Goal: Task Accomplishment & Management: Manage account settings

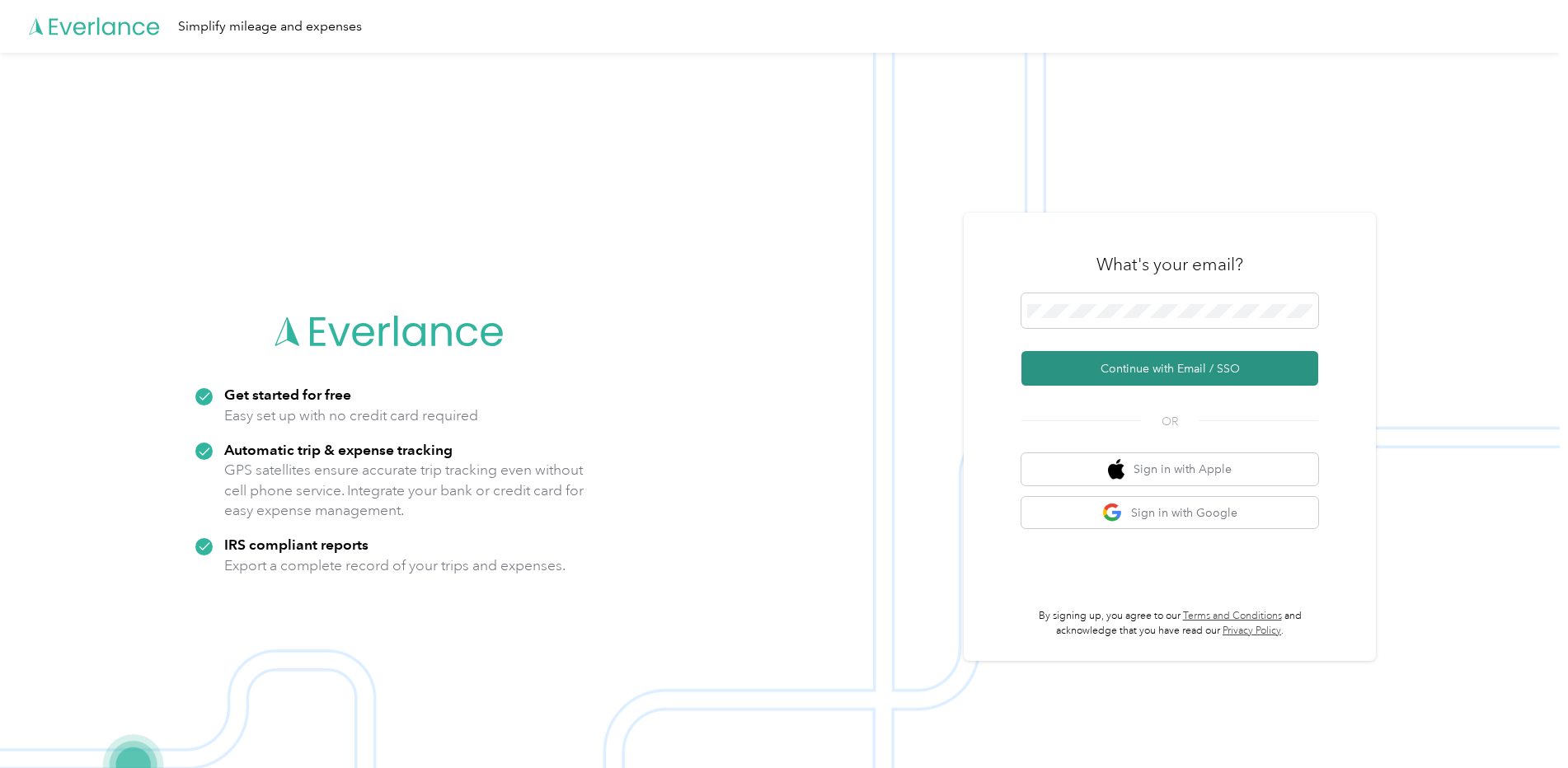
click at [1147, 371] on button "Continue with Email / SSO" at bounding box center [1170, 368] width 296 height 35
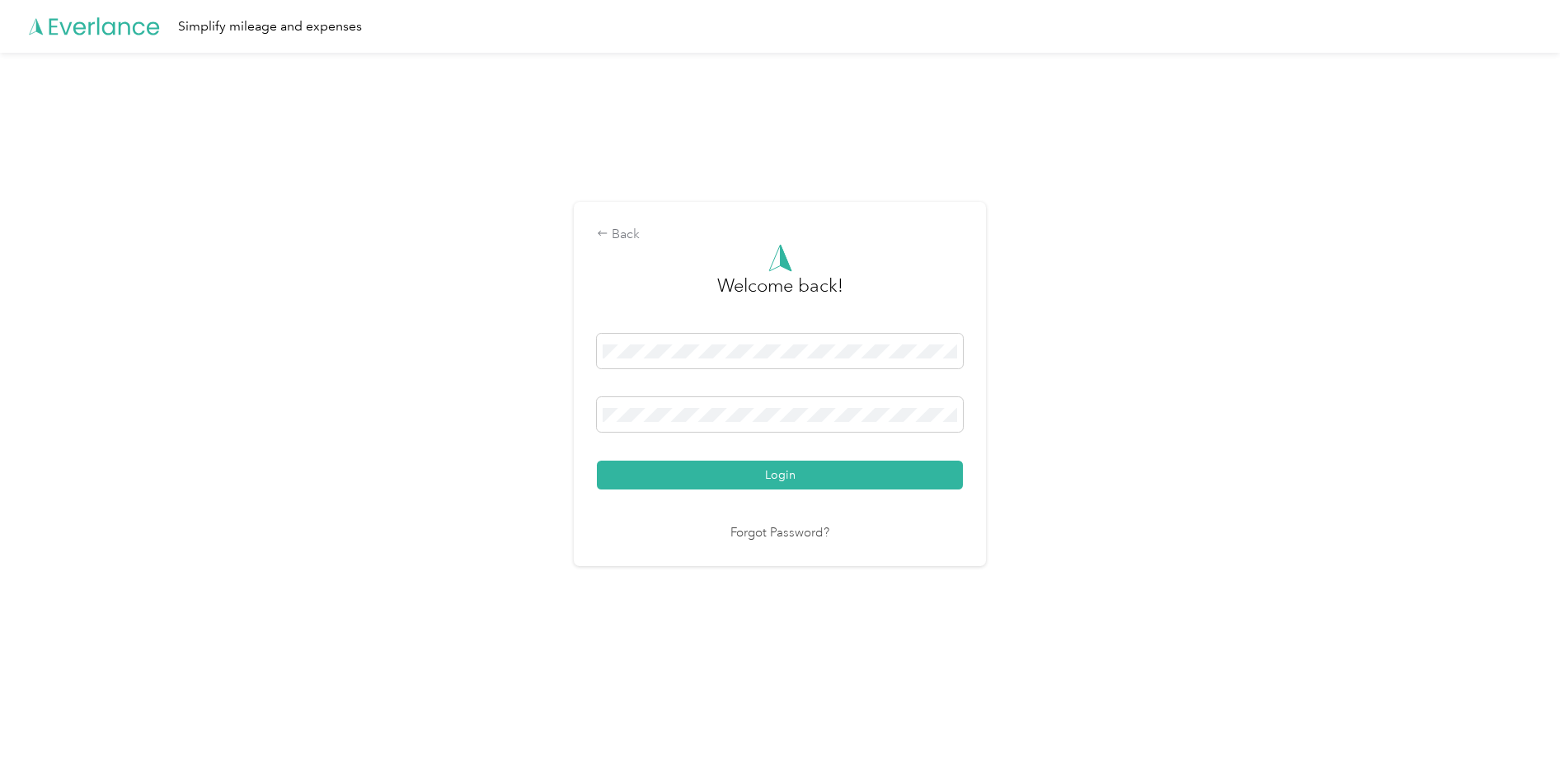
click at [793, 532] on link "Forgot Password?" at bounding box center [780, 533] width 99 height 19
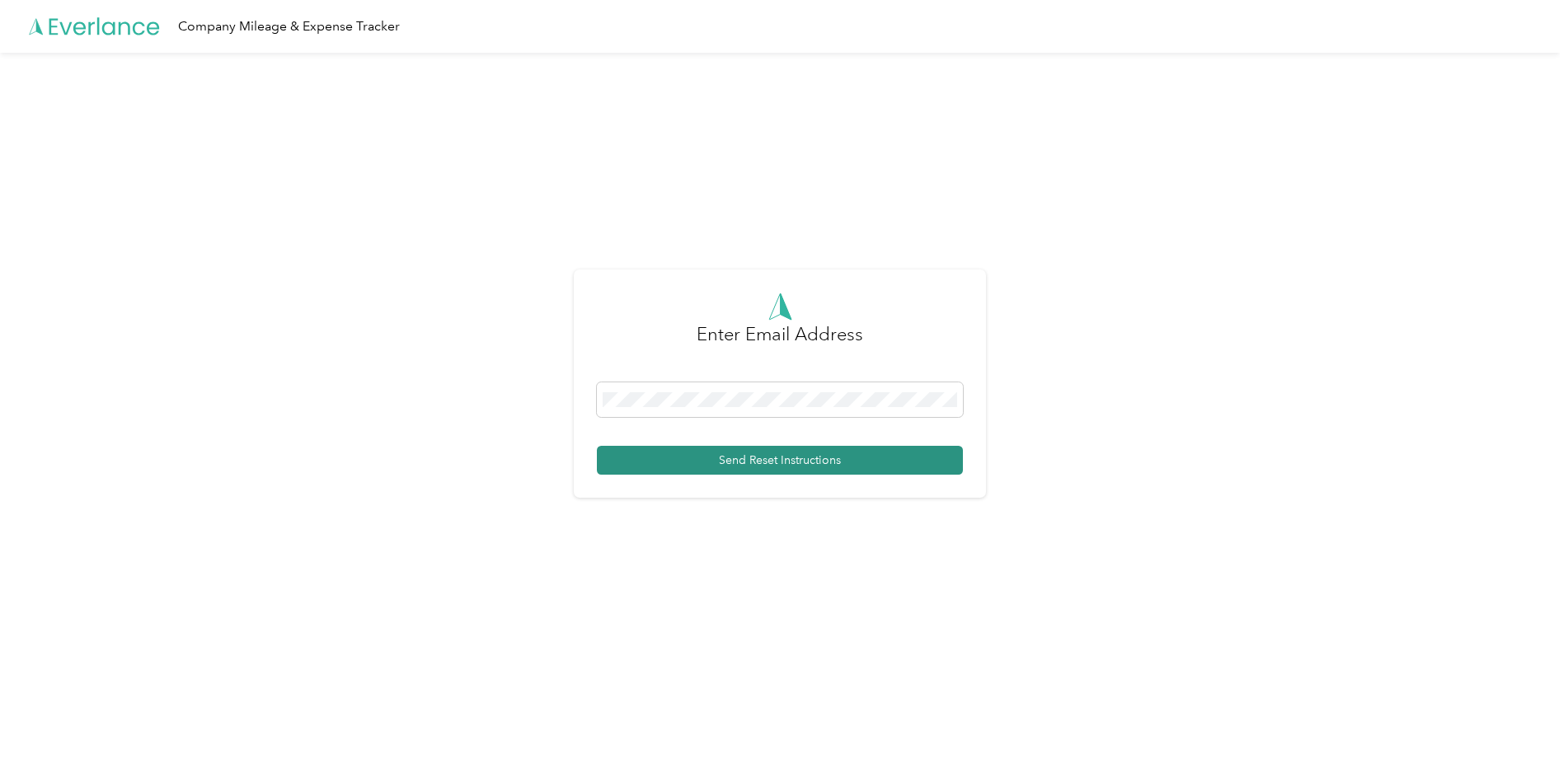
click at [753, 459] on button "Send Reset Instructions" at bounding box center [780, 461] width 366 height 29
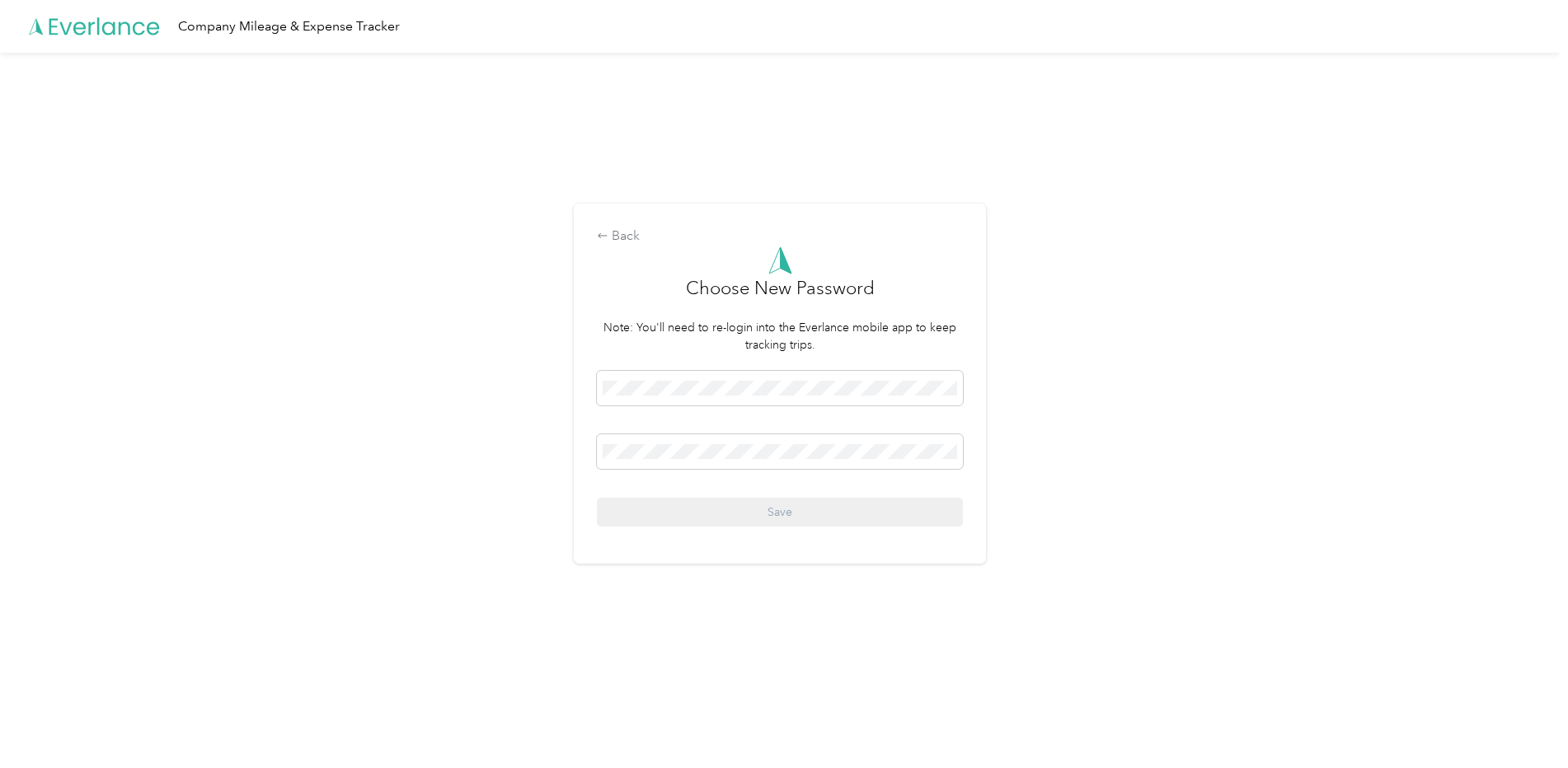
click at [484, 553] on div "Back Choose New Password Note: You'll need to re-login into the Everlance mobil…" at bounding box center [779, 390] width 1560 height 676
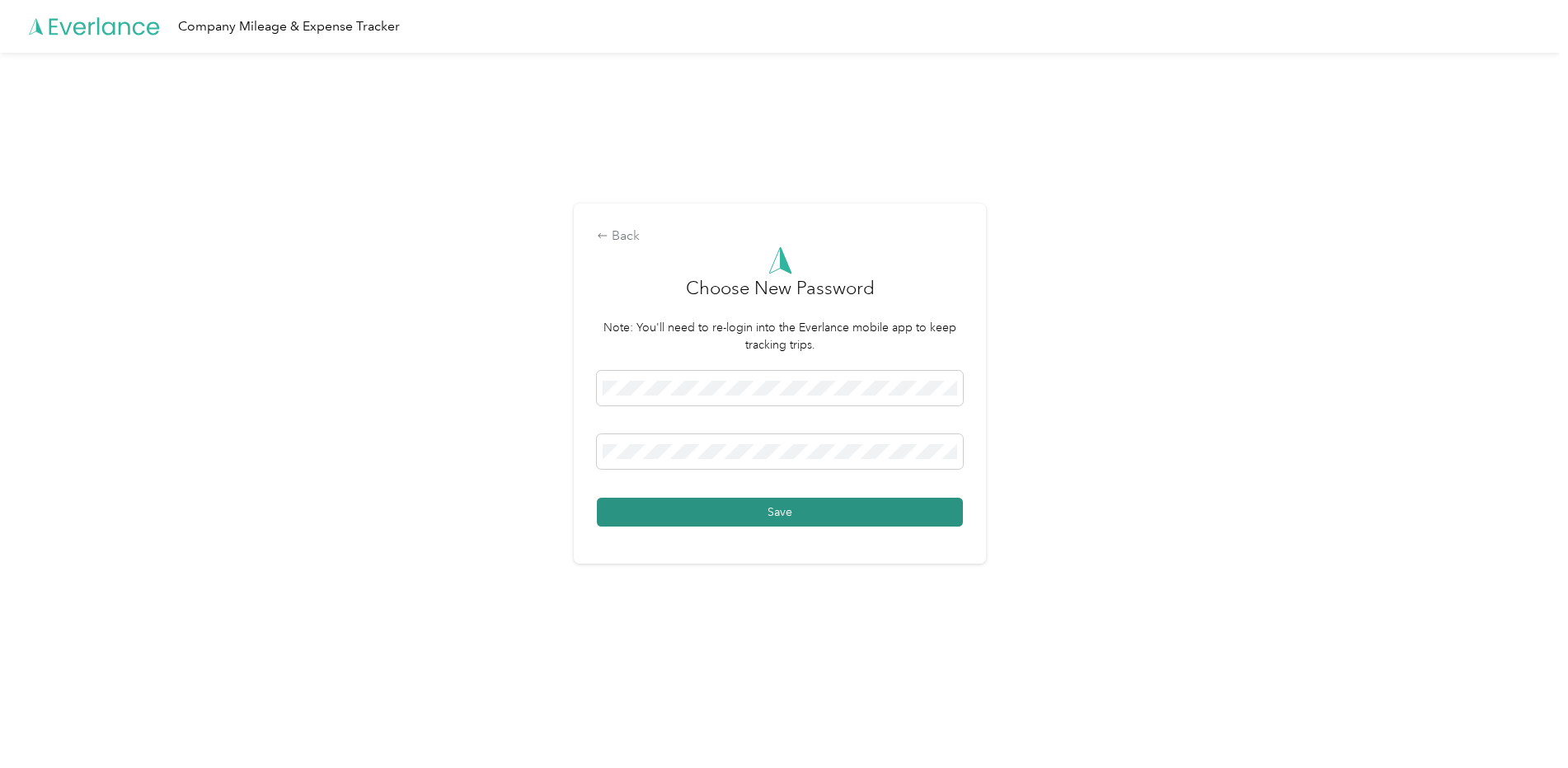
click at [767, 508] on button "Save" at bounding box center [780, 512] width 366 height 29
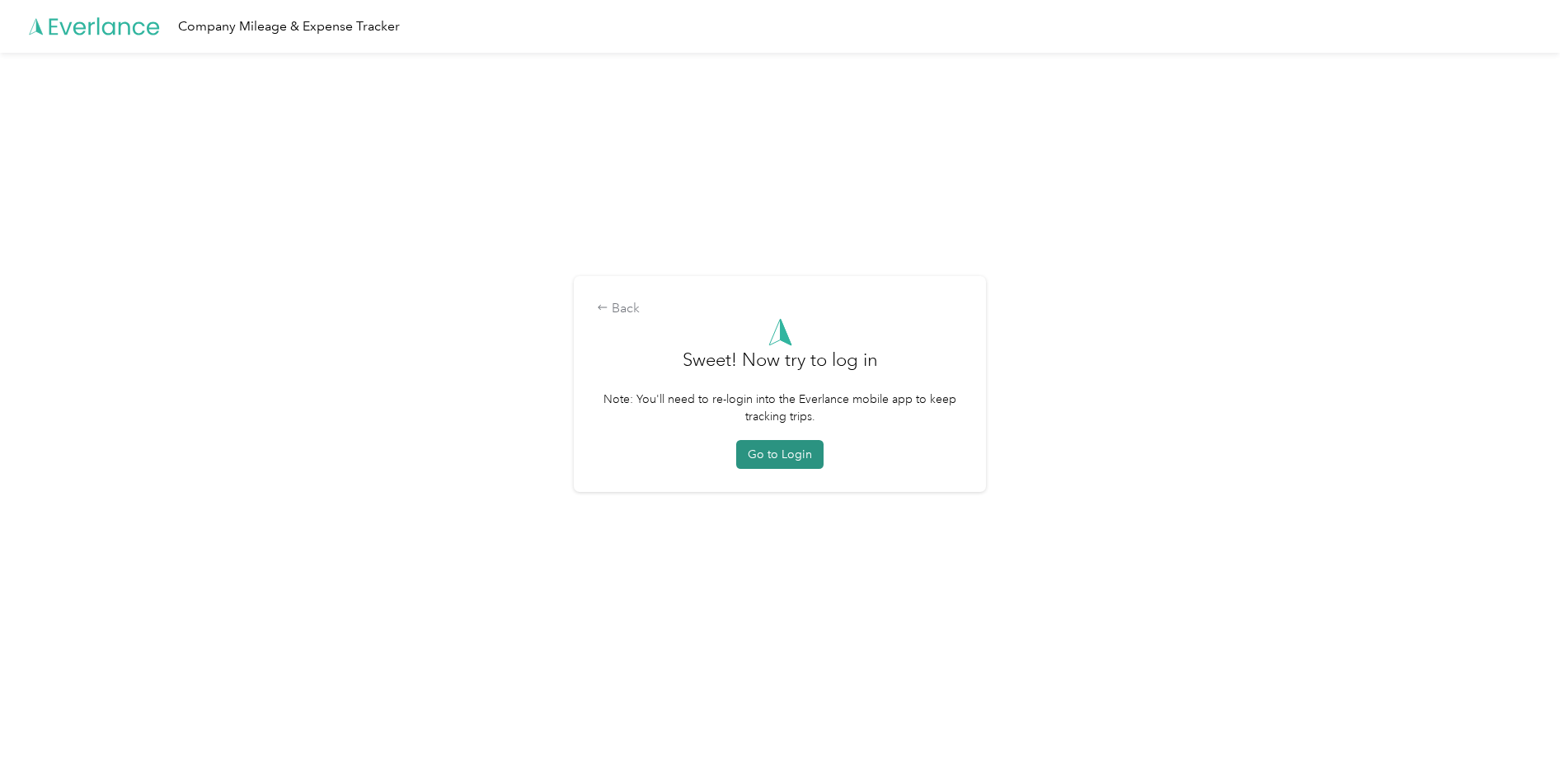
click at [771, 449] on button "Go to Login" at bounding box center [780, 454] width 88 height 29
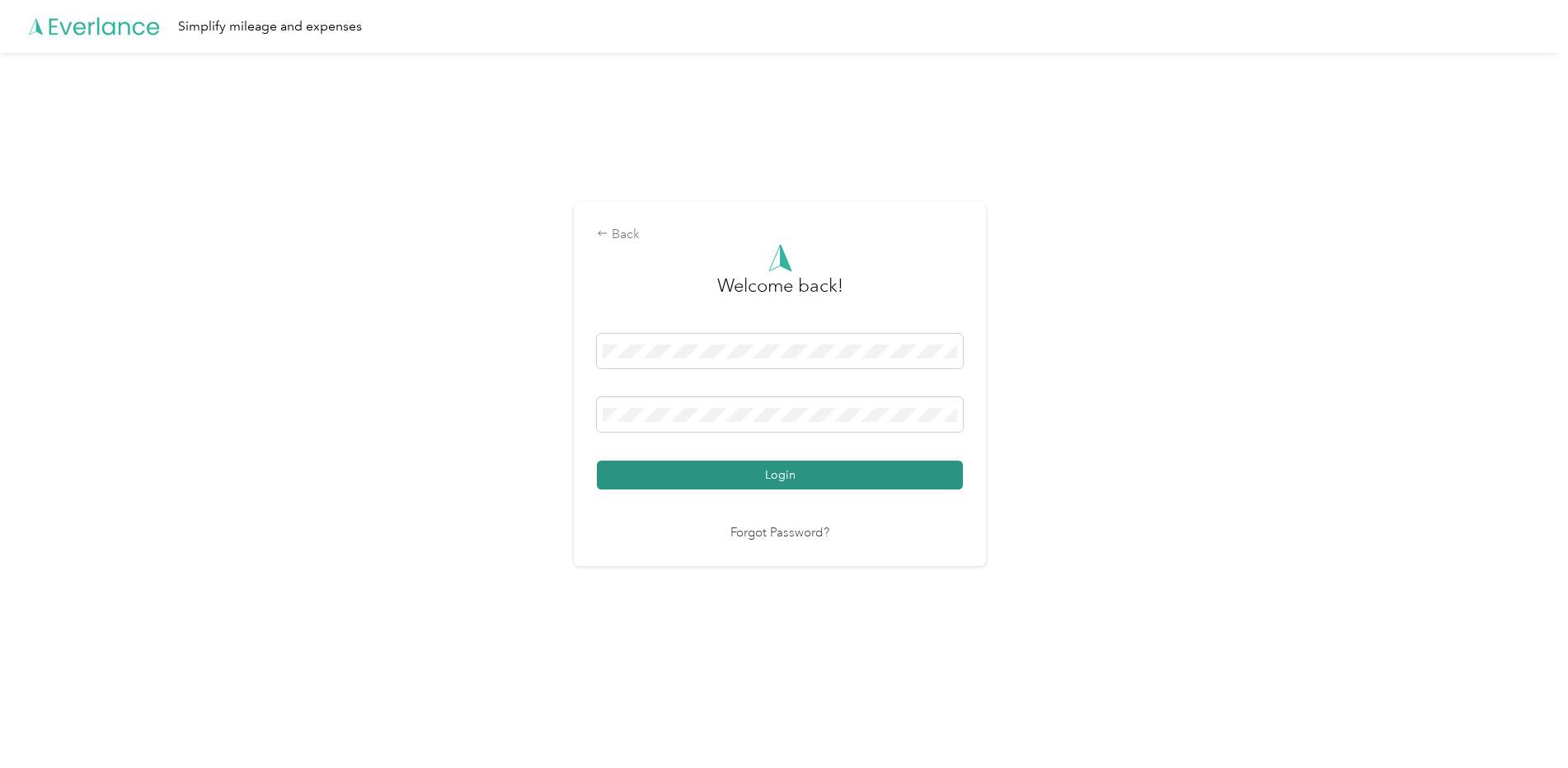
click at [752, 471] on button "Login" at bounding box center [780, 475] width 366 height 29
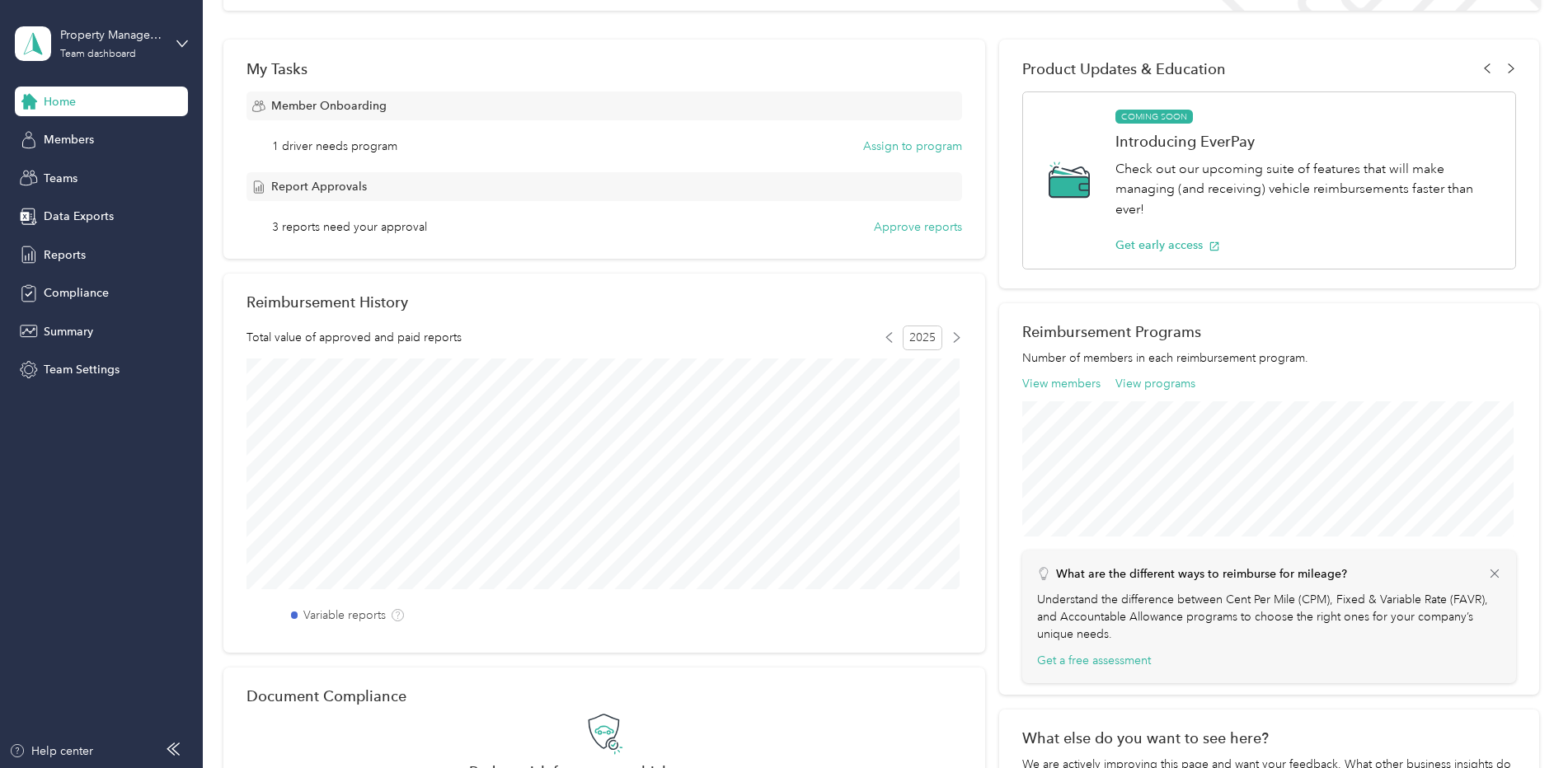
scroll to position [247, 0]
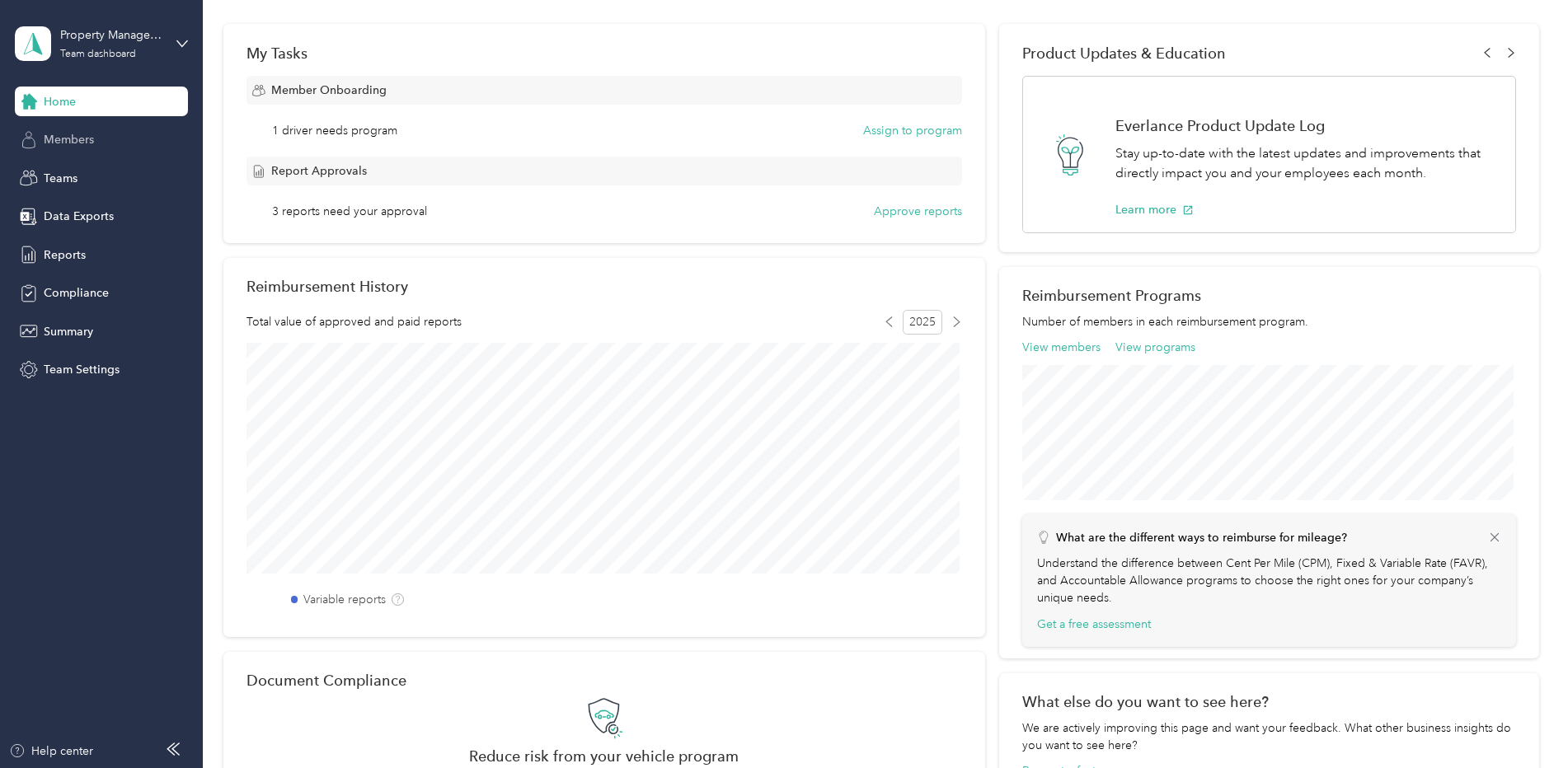
click at [65, 144] on span "Members" at bounding box center [69, 139] width 50 height 17
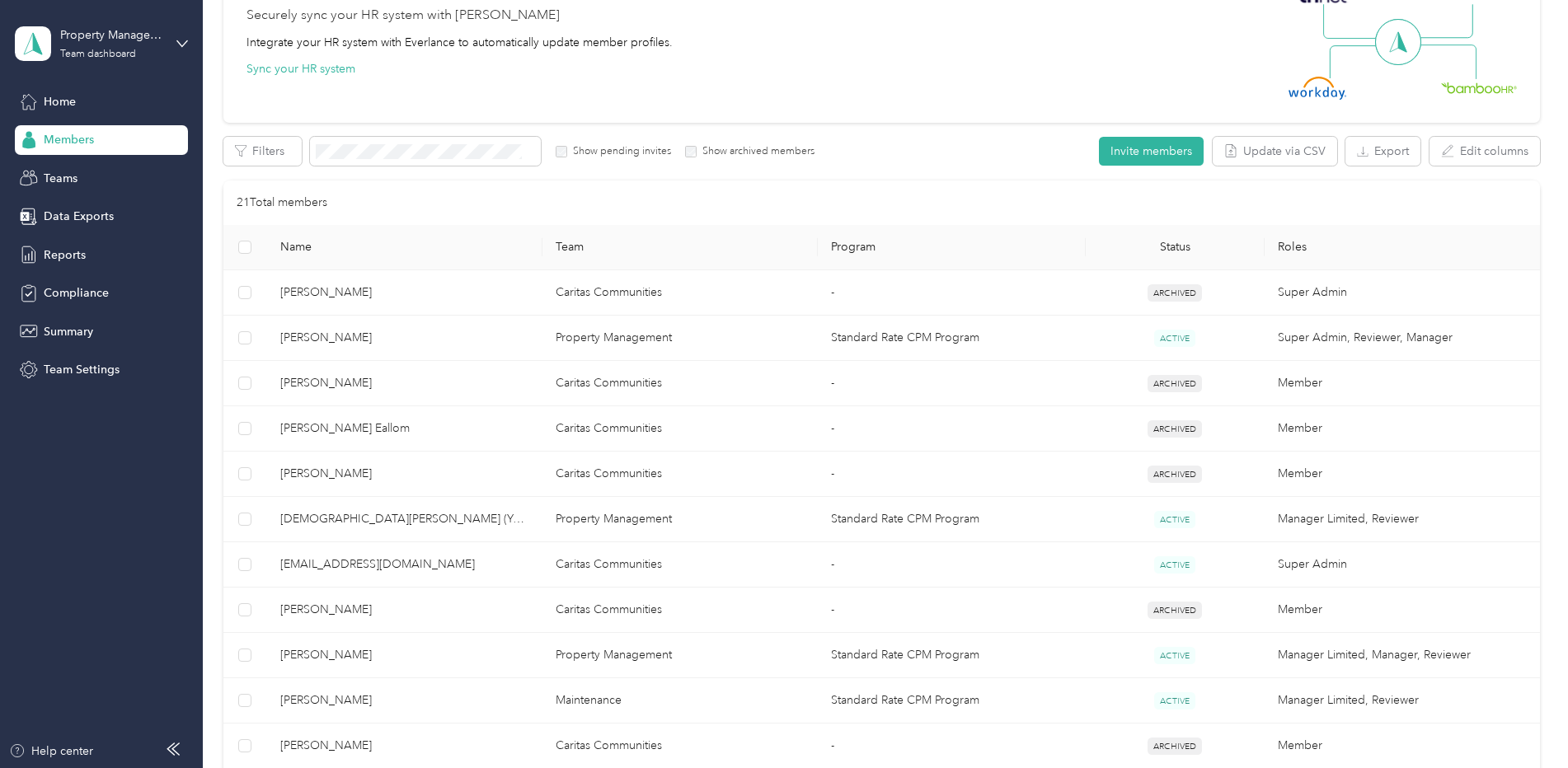
scroll to position [544, 0]
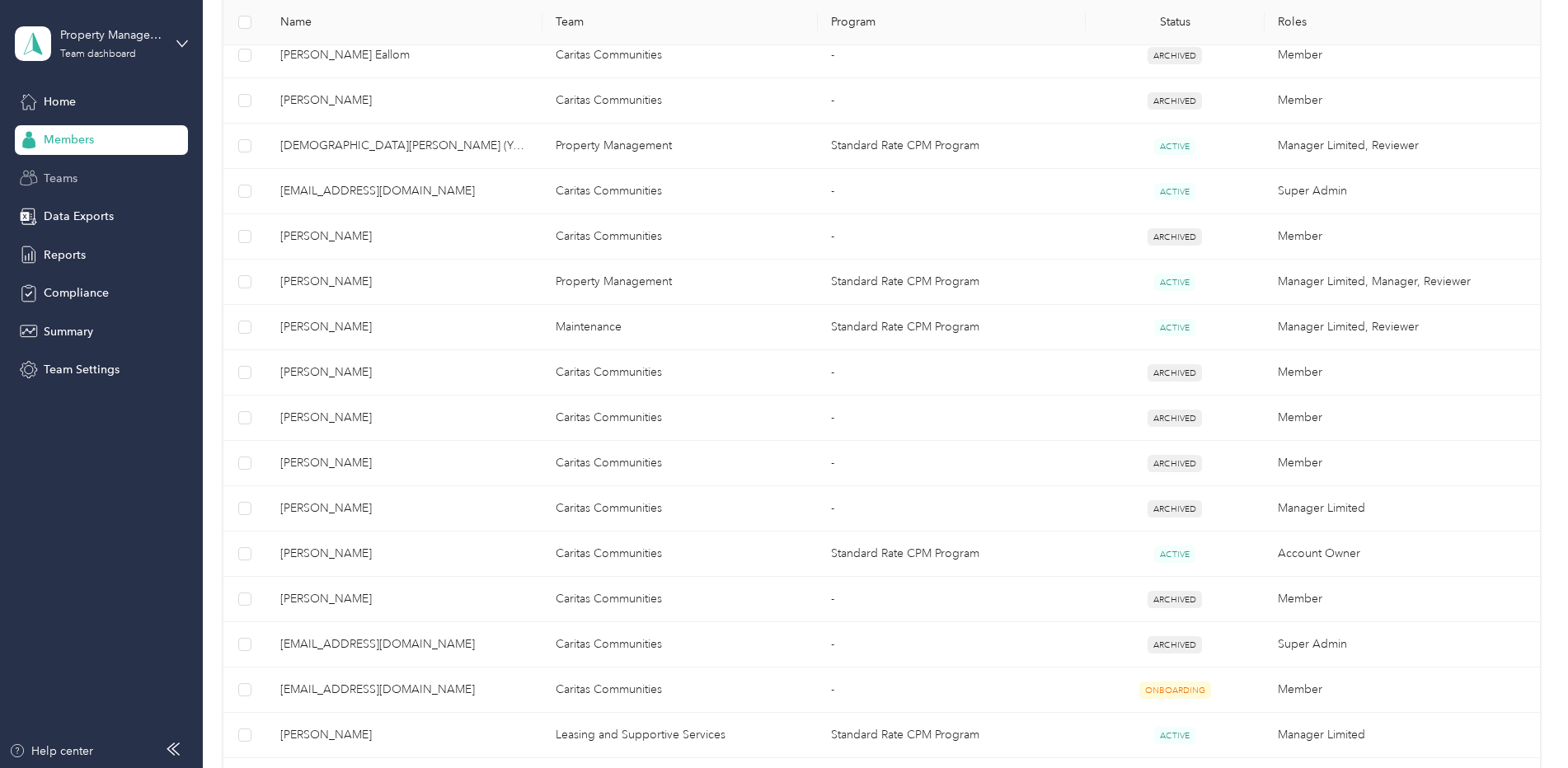
click at [54, 176] on span "Teams" at bounding box center [60, 178] width 34 height 17
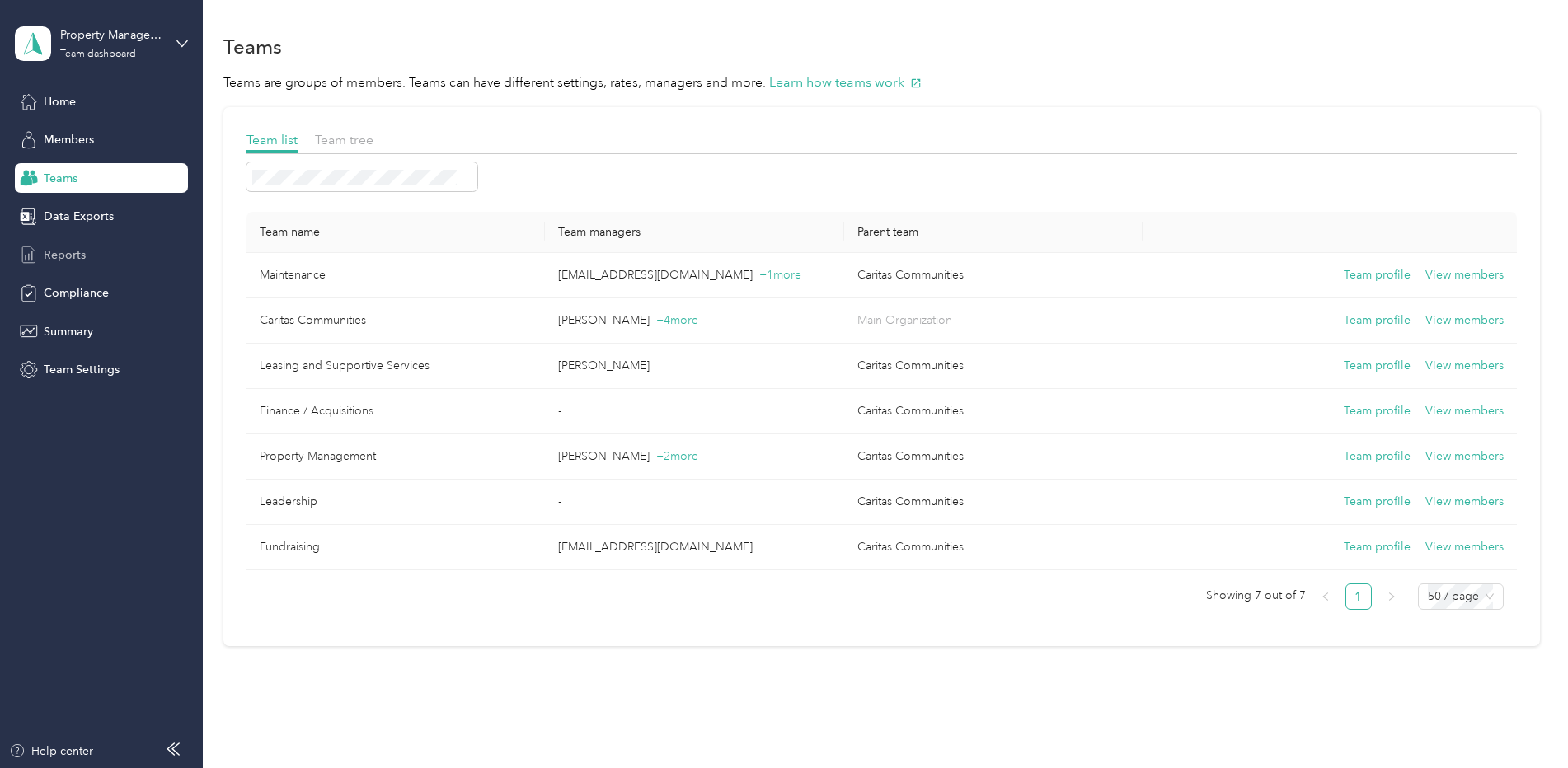
click at [52, 253] on span "Reports" at bounding box center [65, 254] width 42 height 17
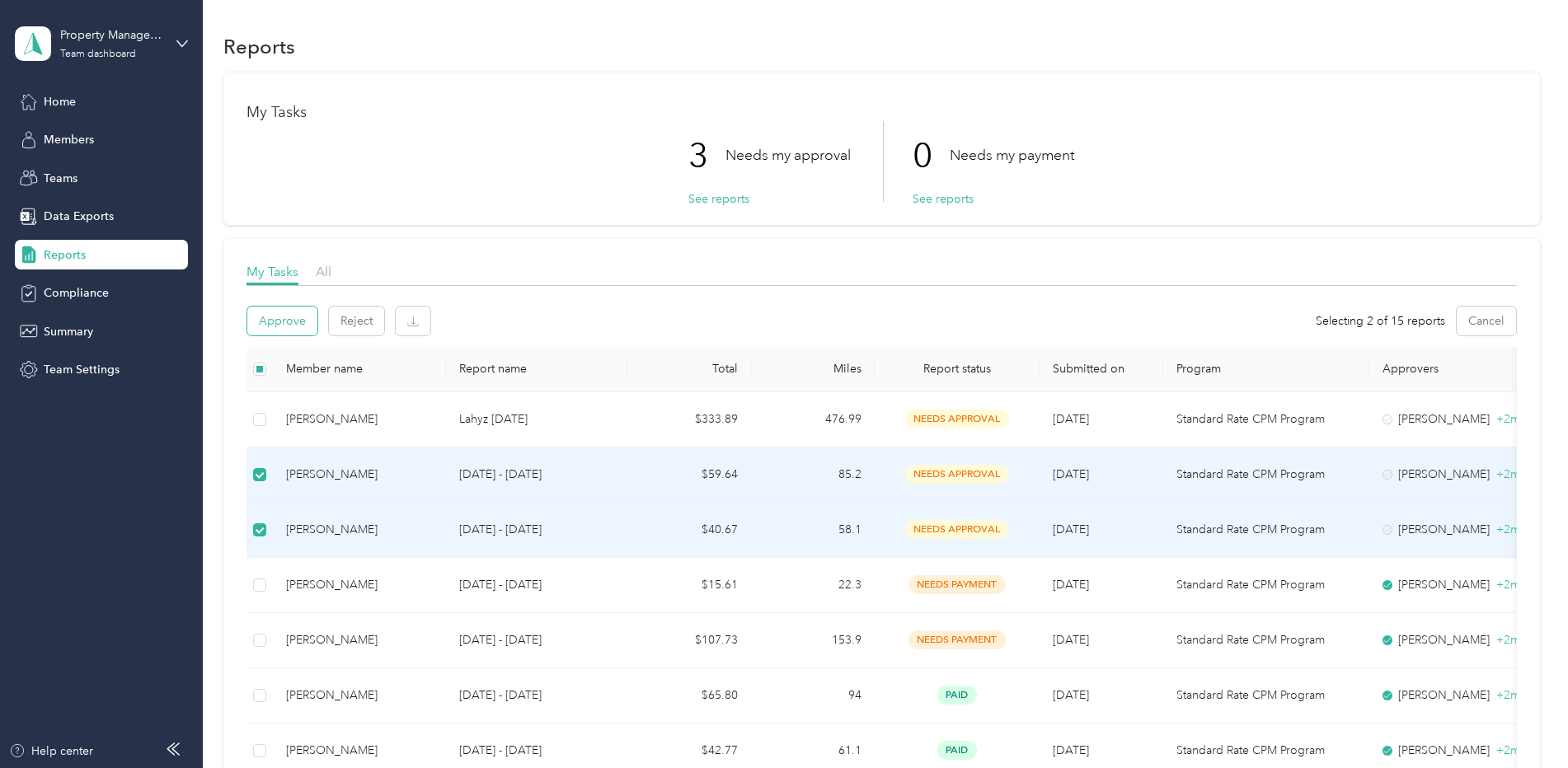
click at [274, 322] on button "Approve" at bounding box center [282, 321] width 70 height 29
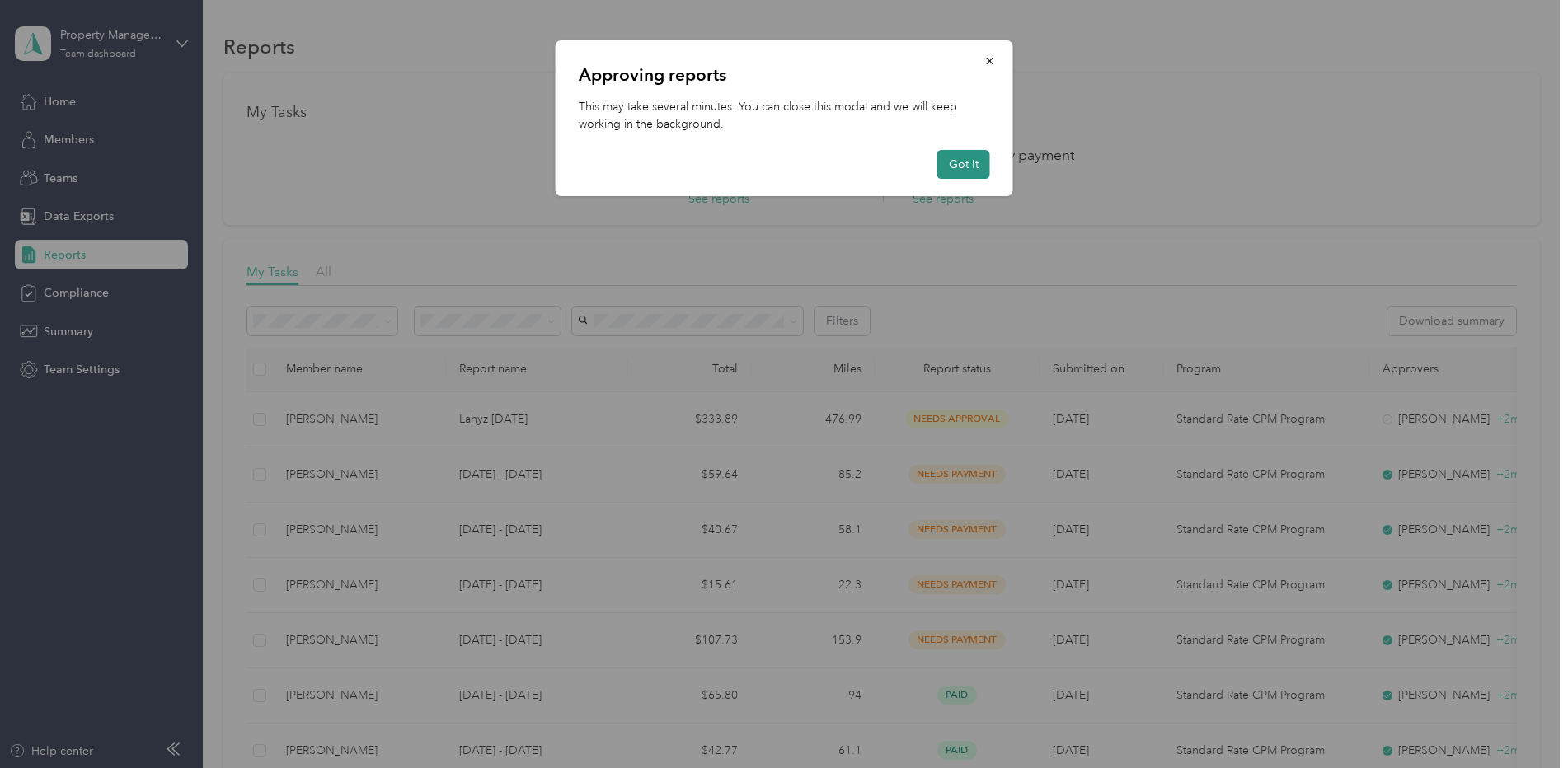
click at [958, 165] on button "Got it" at bounding box center [964, 165] width 53 height 29
